Goal: Register for event/course

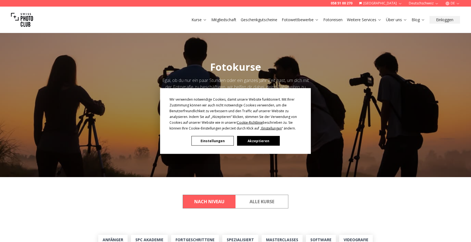
click at [253, 140] on button "Akzeptieren" at bounding box center [258, 141] width 42 height 10
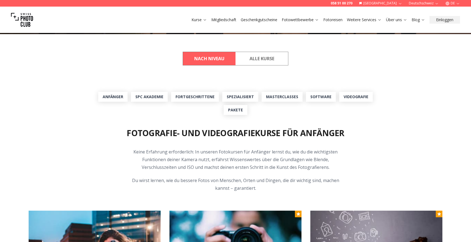
scroll to position [145, 0]
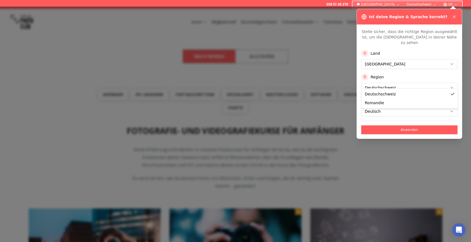
click at [414, 126] on button "Anwenden" at bounding box center [409, 130] width 96 height 9
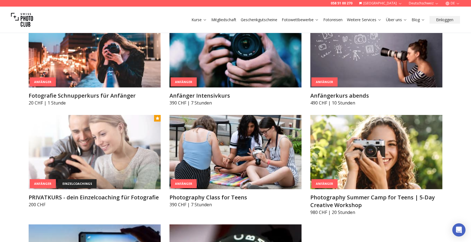
scroll to position [341, 0]
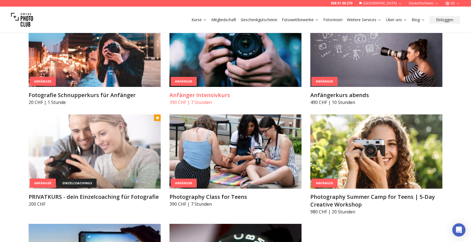
click at [217, 68] on img at bounding box center [236, 50] width 132 height 74
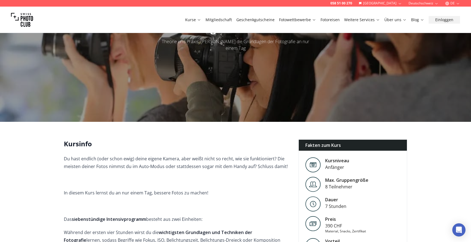
scroll to position [17, 0]
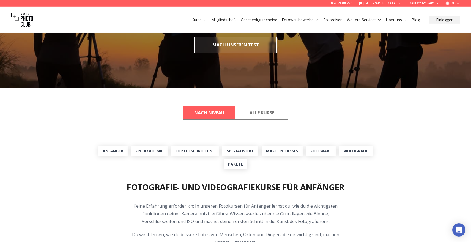
scroll to position [91, 0]
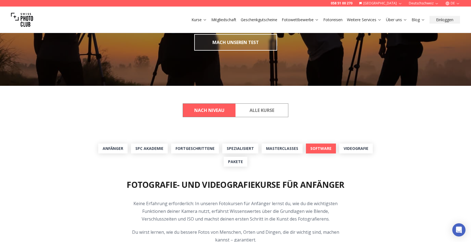
click at [311, 151] on link "Software" at bounding box center [321, 149] width 30 height 10
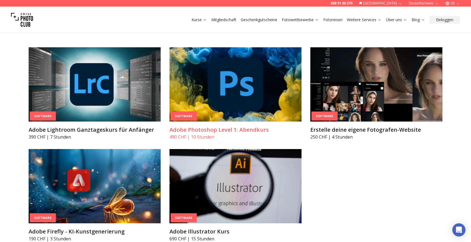
scroll to position [1883, 0]
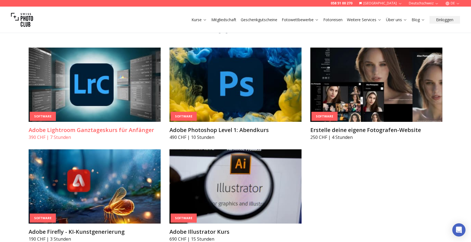
click at [115, 88] on img at bounding box center [95, 85] width 132 height 74
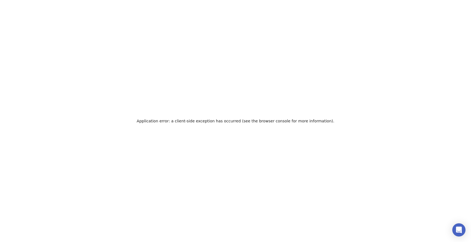
scroll to position [91, 0]
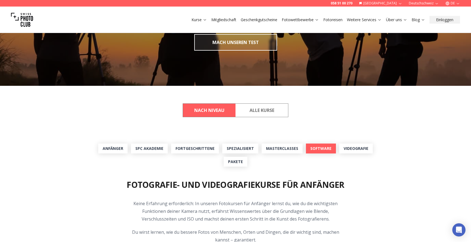
click at [325, 151] on link "Software" at bounding box center [321, 149] width 30 height 10
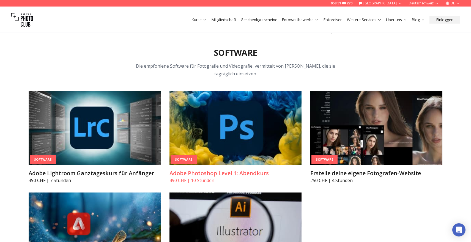
scroll to position [1840, 0]
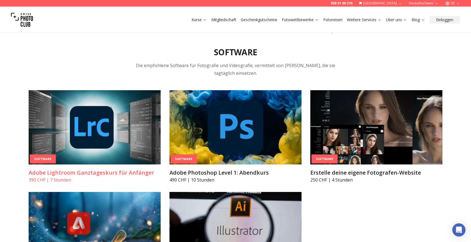
click at [118, 131] on img at bounding box center [95, 127] width 132 height 74
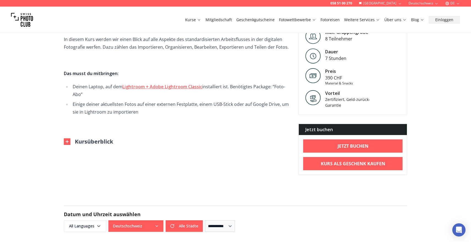
scroll to position [189, 0]
click at [69, 142] on img at bounding box center [67, 141] width 7 height 7
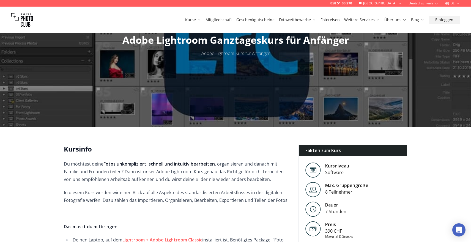
scroll to position [16, 0]
